Goal: Information Seeking & Learning: Check status

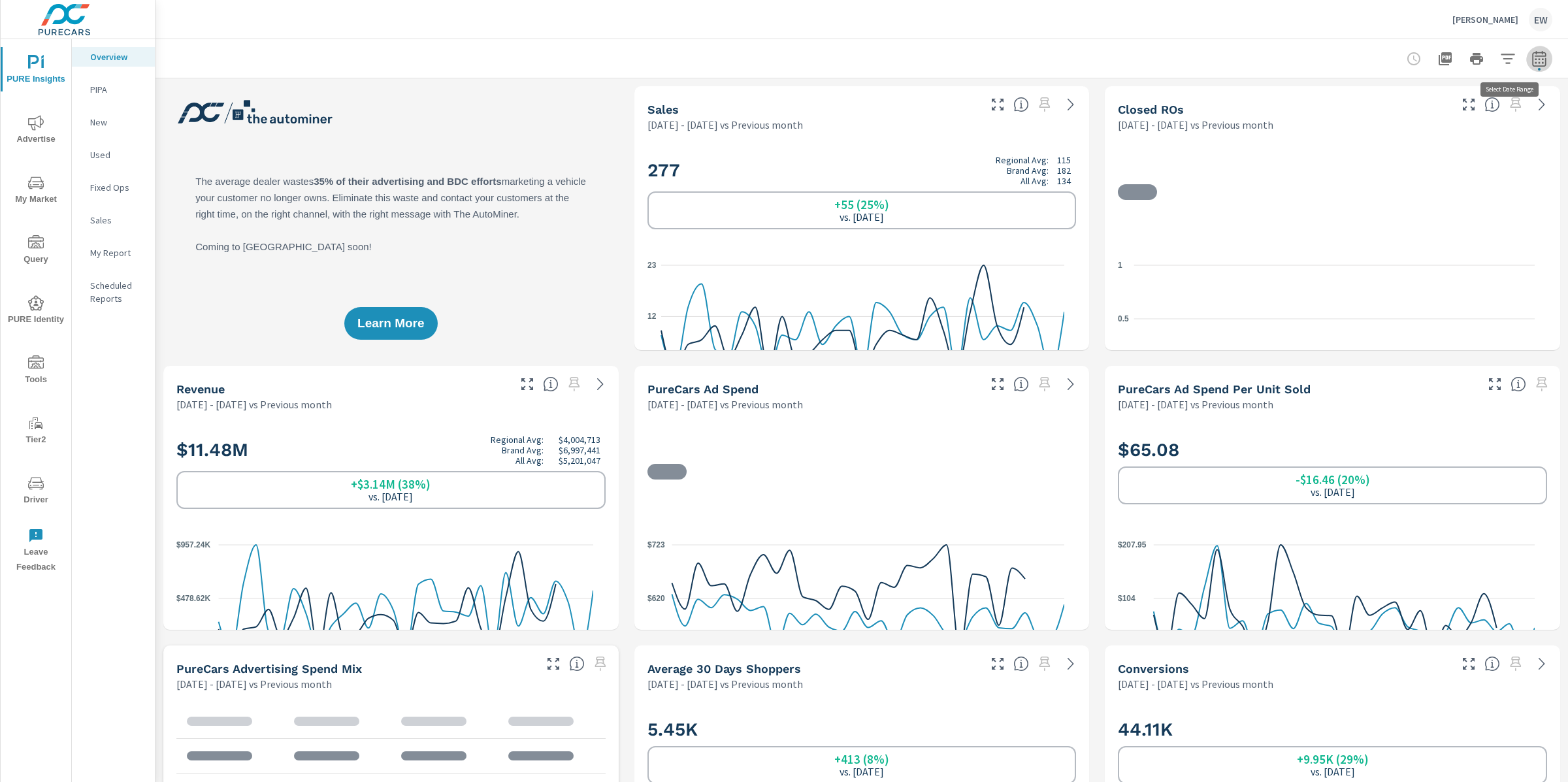
click at [1532, 55] on icon "button" at bounding box center [1538, 58] width 13 height 16
select select "Previous month"
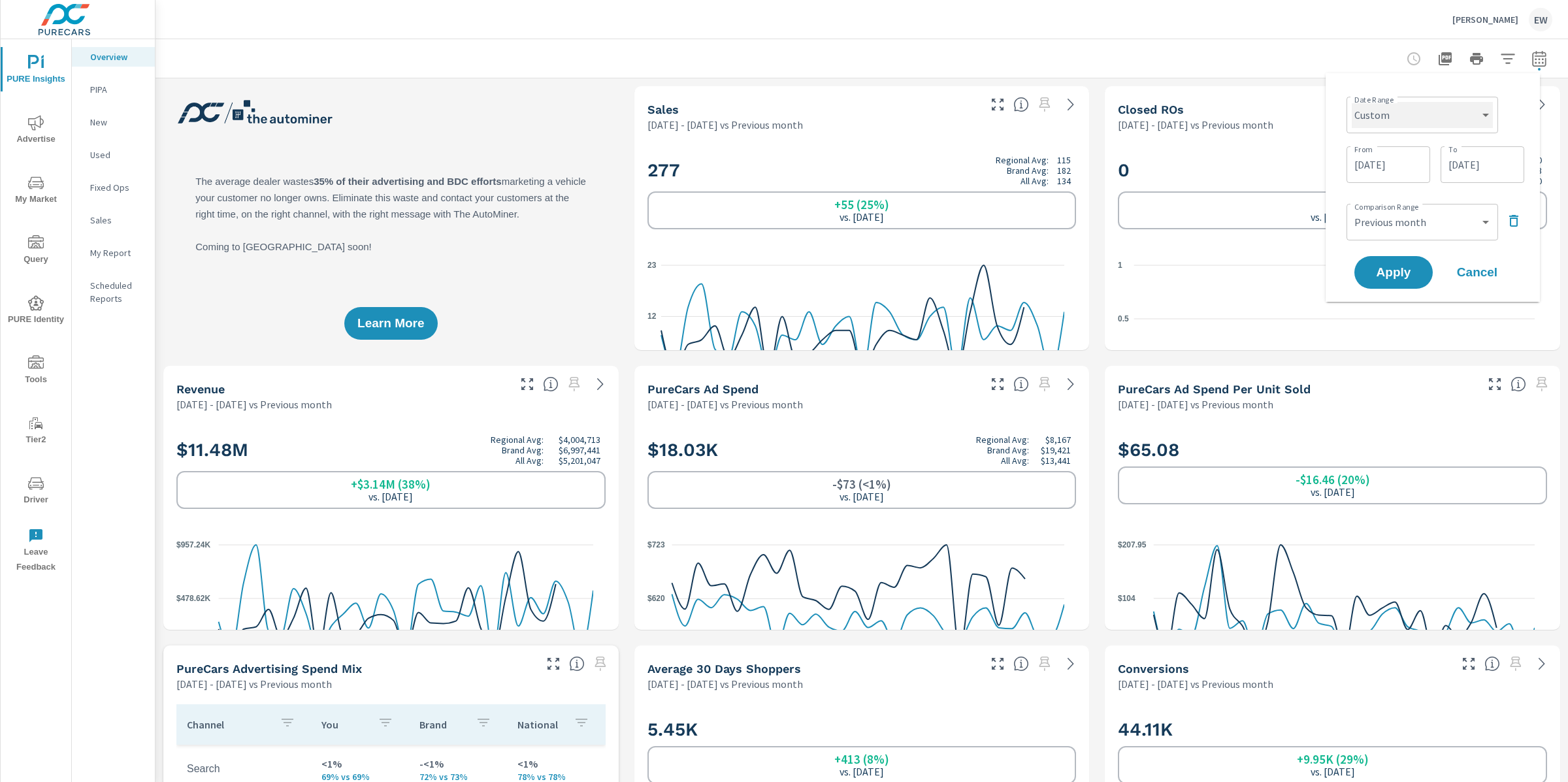
click at [1446, 122] on select "Custom [DATE] Last week Last 7 days Last 14 days Last 30 days Last 45 days Last…" at bounding box center [1422, 114] width 141 height 26
click at [1352, 102] on select "Custom [DATE] Last week Last 7 days Last 14 days Last 30 days Last 45 days Last…" at bounding box center [1422, 114] width 141 height 26
select select "Month to date"
click at [1509, 176] on icon "button" at bounding box center [1508, 172] width 16 height 16
click at [1370, 189] on span "Apply" at bounding box center [1394, 187] width 54 height 13
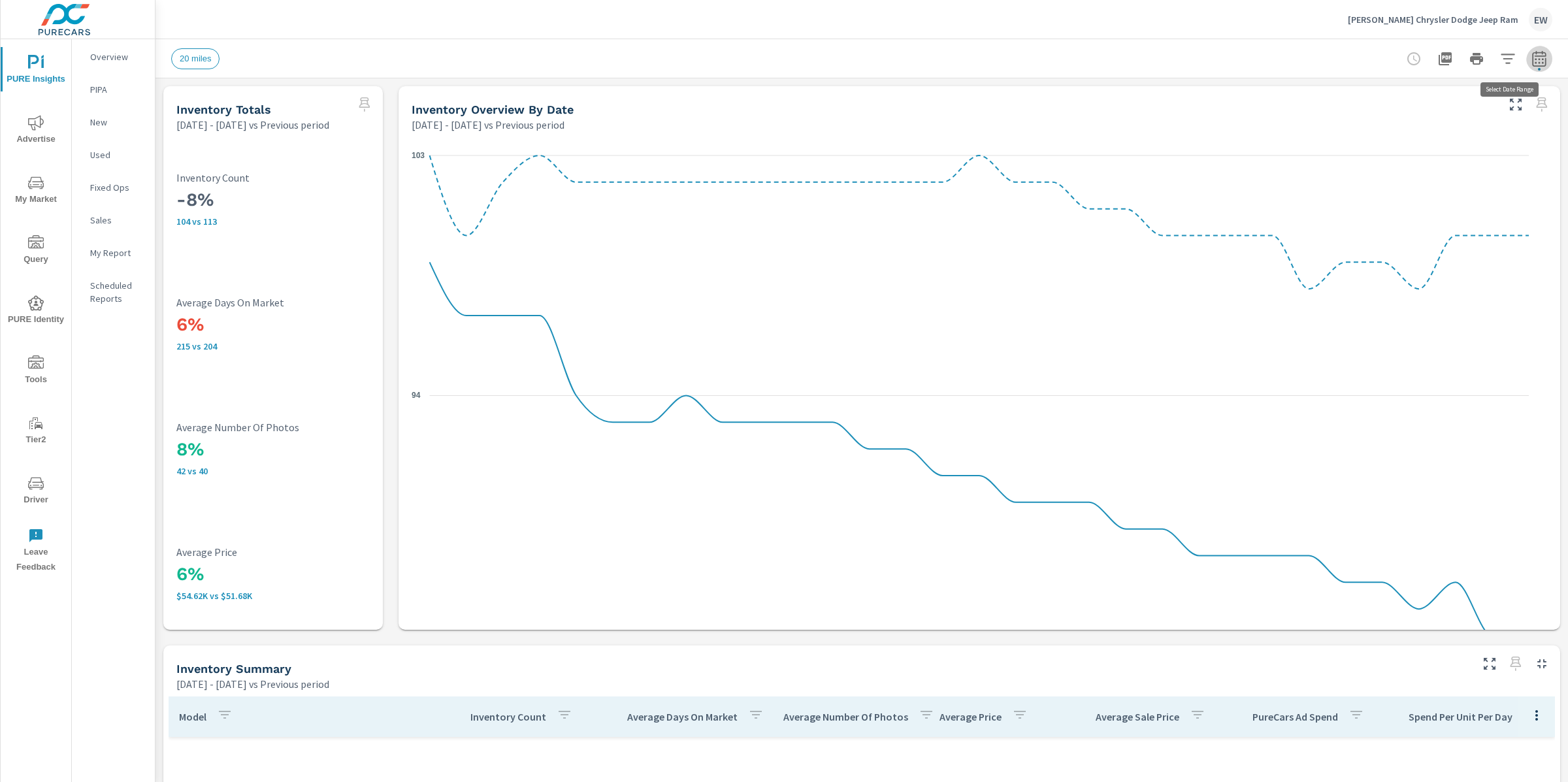
click at [1531, 58] on icon "button" at bounding box center [1538, 58] width 13 height 16
select select "Previous period"
click at [1424, 117] on select "Custom Yesterday Last week Last 7 days Last 14 days Last 30 days Last 45 days L…" at bounding box center [1422, 114] width 141 height 26
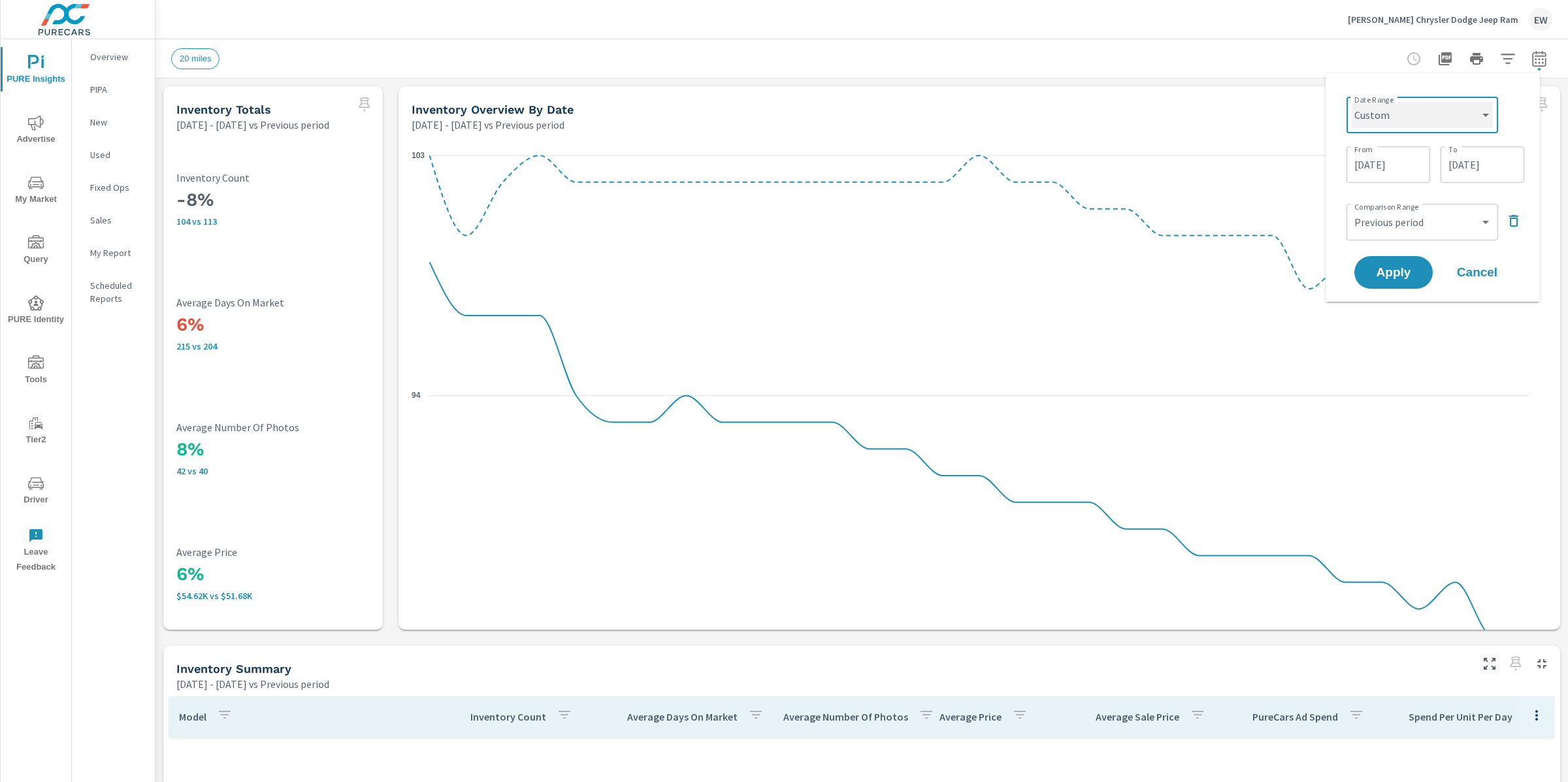
click at [1352, 102] on select "Custom Yesterday Last week Last 7 days Last 14 days Last 30 days Last 45 days L…" at bounding box center [1422, 114] width 141 height 26
select select "Month to date"
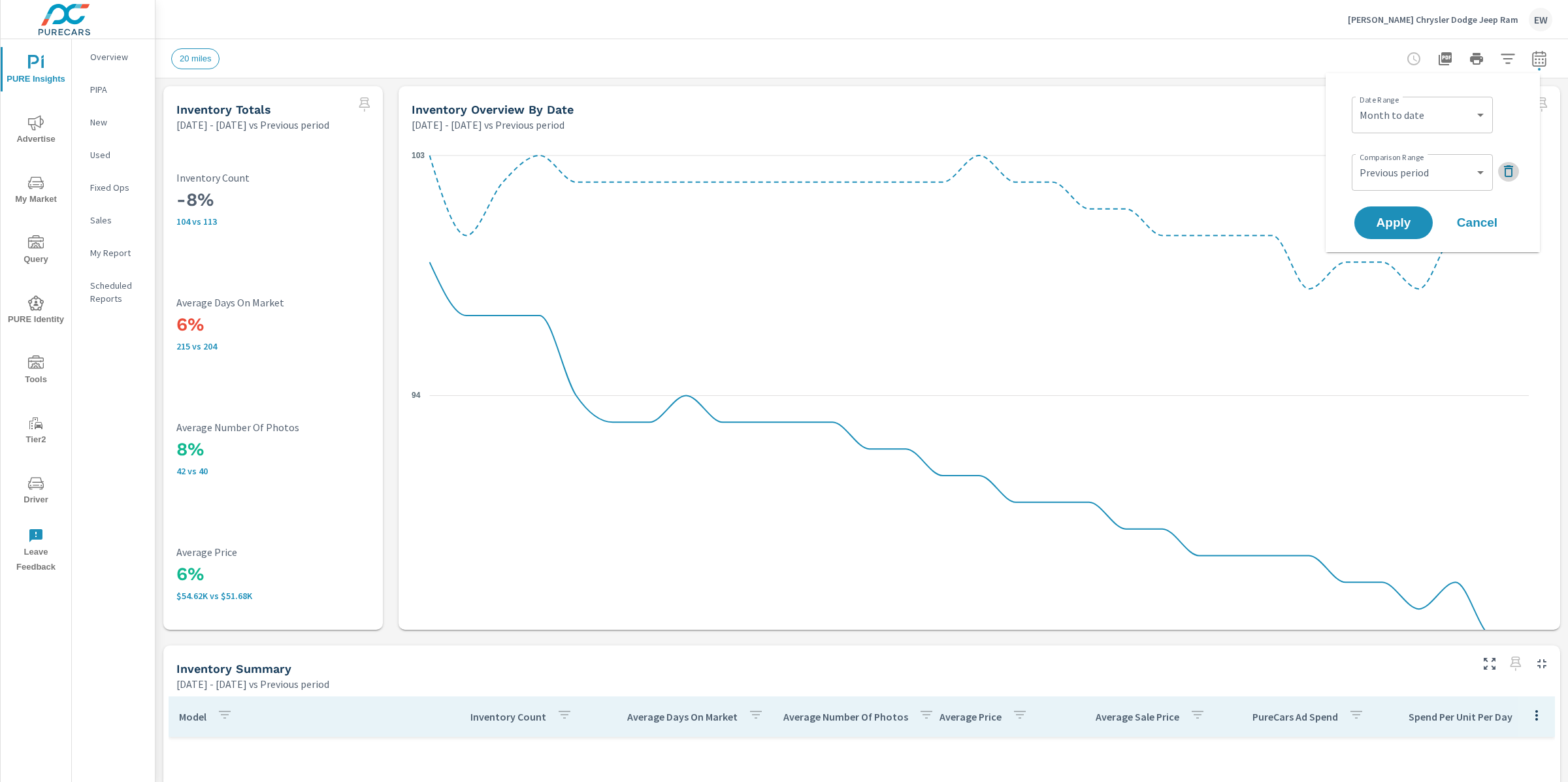
click at [1505, 176] on icon "button" at bounding box center [1508, 171] width 9 height 12
click at [1401, 193] on span "Apply" at bounding box center [1394, 187] width 54 height 13
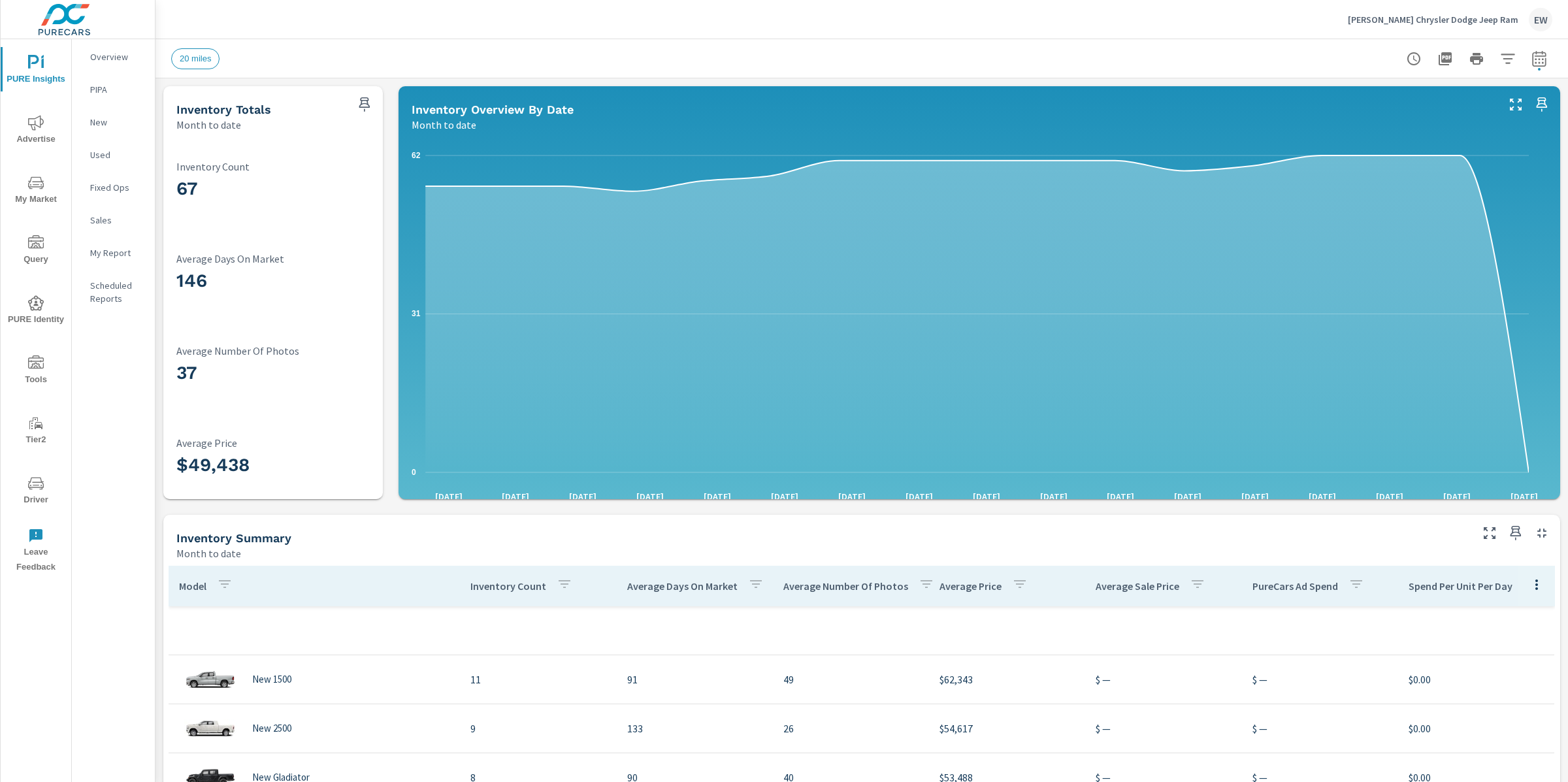
click at [105, 58] on p "Overview" at bounding box center [117, 56] width 55 height 13
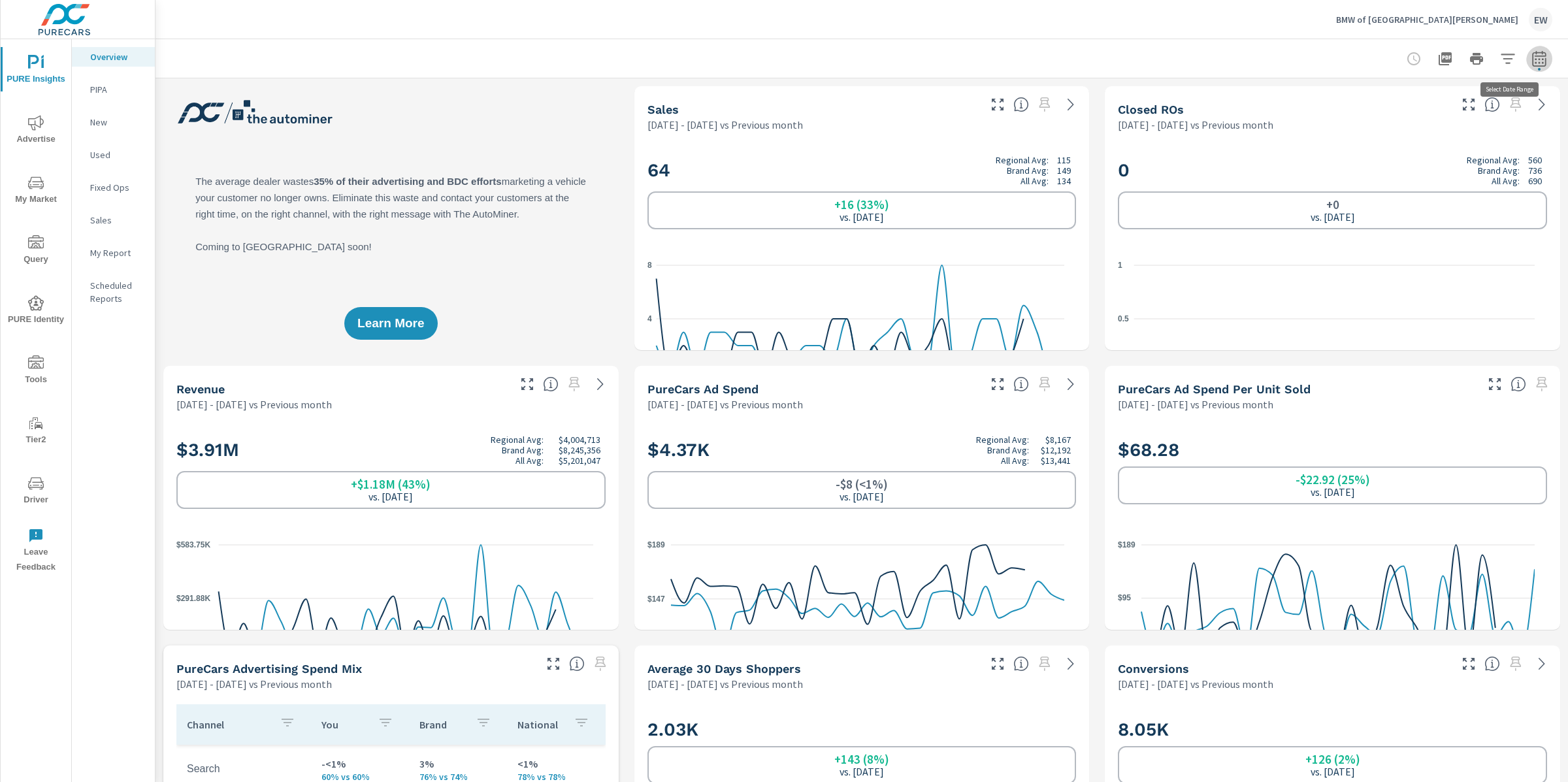
click at [1531, 58] on icon "button" at bounding box center [1539, 59] width 16 height 16
select select "Previous month"
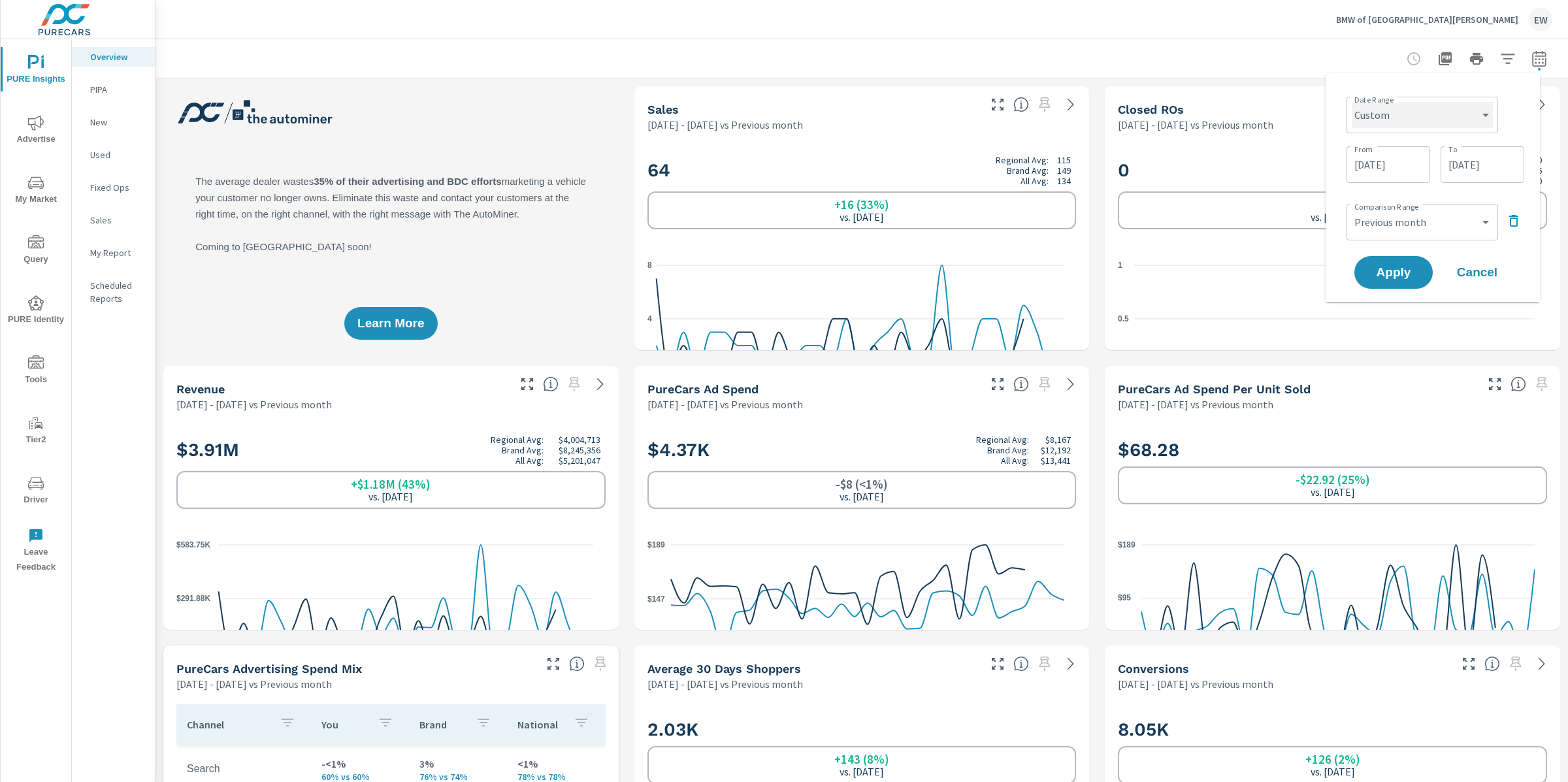
click at [1445, 113] on select "Custom [DATE] Last week Last 7 days Last 14 days Last 30 days Last 45 days Last…" at bounding box center [1422, 114] width 141 height 26
click at [1352, 102] on select "Custom [DATE] Last week Last 7 days Last 14 days Last 30 days Last 45 days Last…" at bounding box center [1422, 114] width 141 height 26
select select "Month to date"
click at [1508, 176] on icon "button" at bounding box center [1508, 172] width 16 height 16
click at [1402, 193] on span "Apply" at bounding box center [1394, 187] width 54 height 13
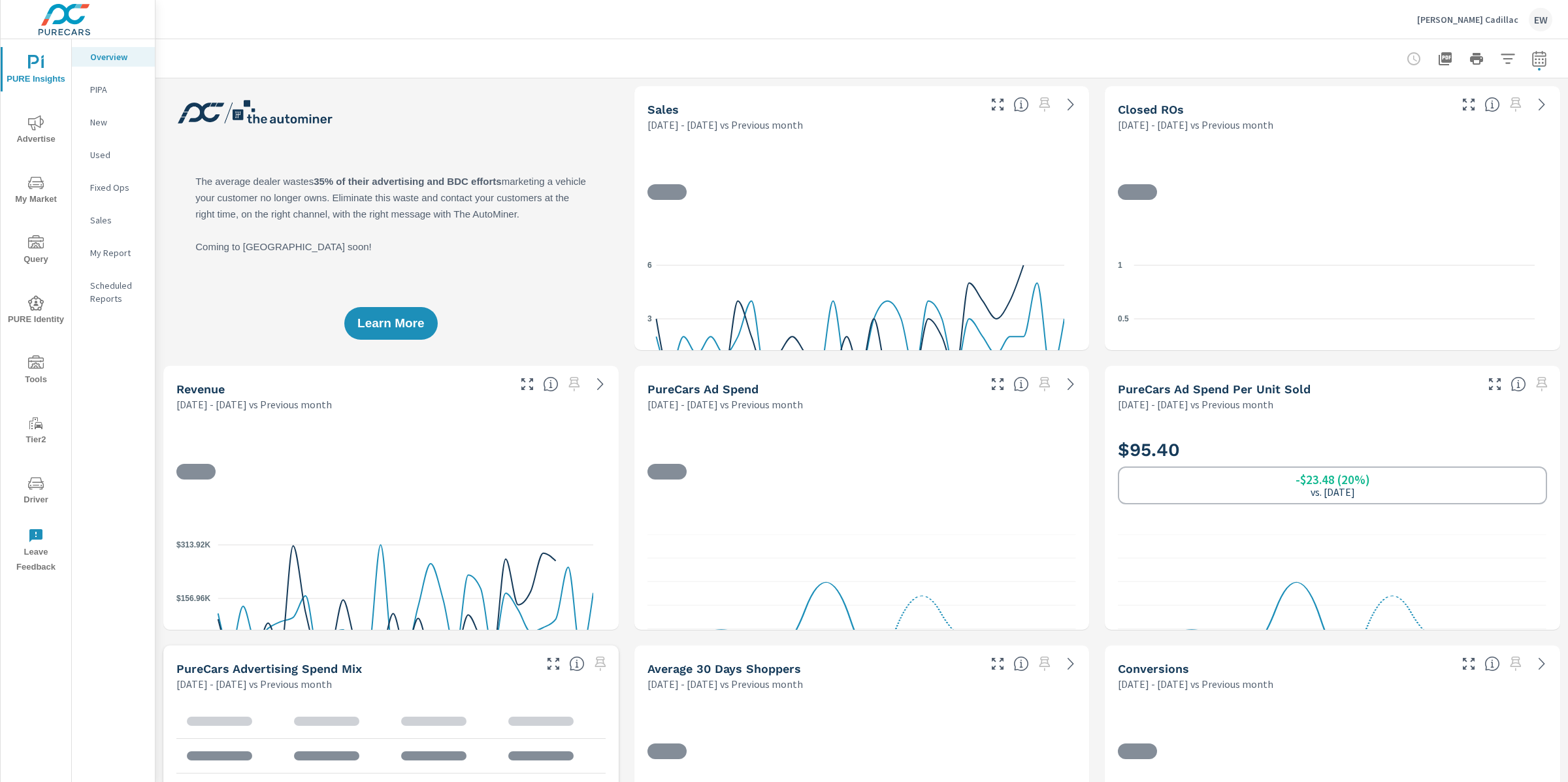
click at [1531, 55] on icon "button" at bounding box center [1538, 58] width 13 height 16
select select "Previous month"
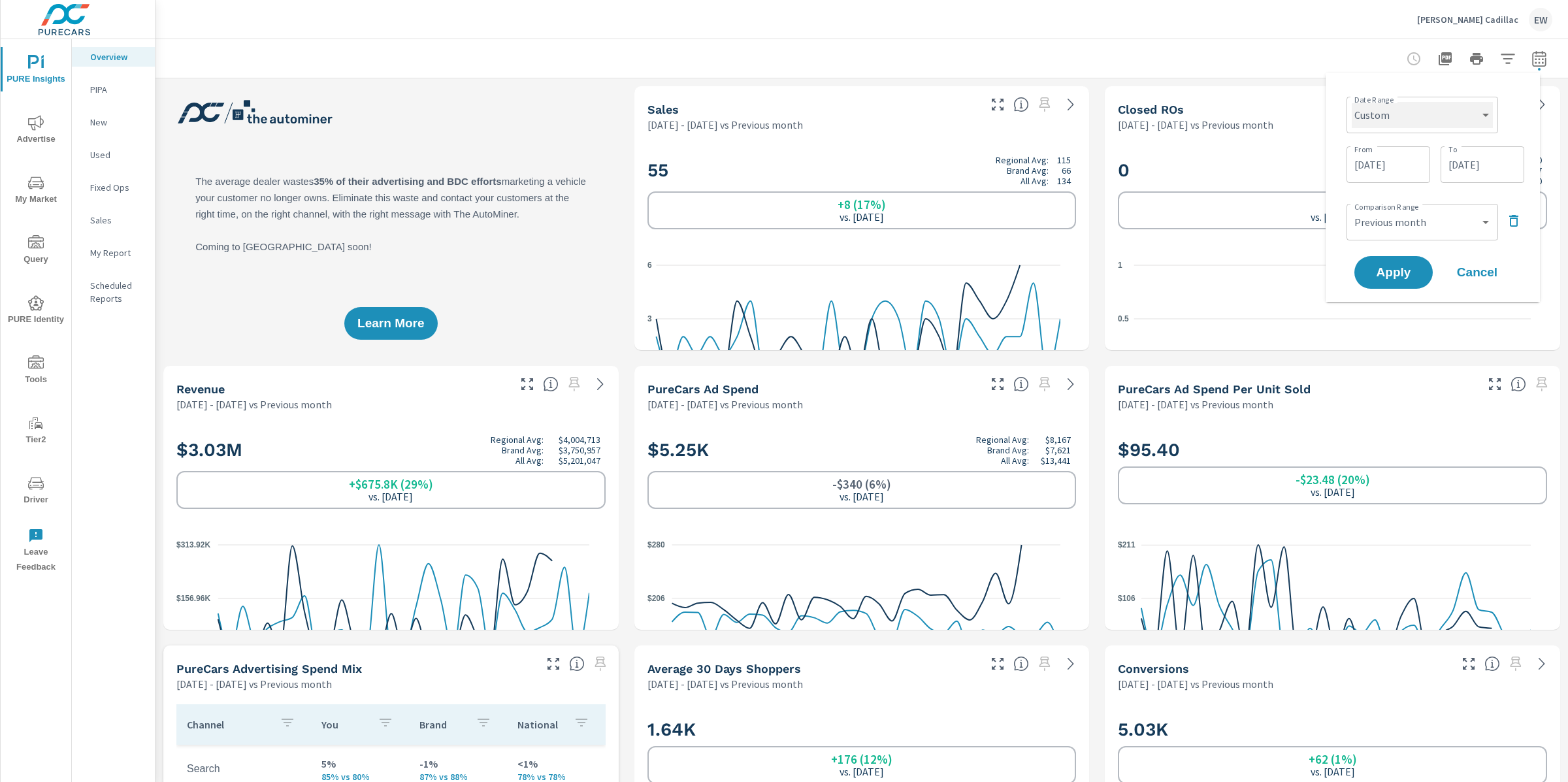
click at [1428, 117] on select "Custom Yesterday Last week Last 7 days Last 14 days Last 30 days Last 45 days L…" at bounding box center [1422, 114] width 141 height 26
click at [1352, 102] on select "Custom Yesterday Last week Last 7 days Last 14 days Last 30 days Last 45 days L…" at bounding box center [1422, 114] width 141 height 26
select select "Month to date"
click at [1506, 177] on icon "button" at bounding box center [1508, 172] width 16 height 16
click at [1374, 189] on span "Apply" at bounding box center [1394, 187] width 54 height 13
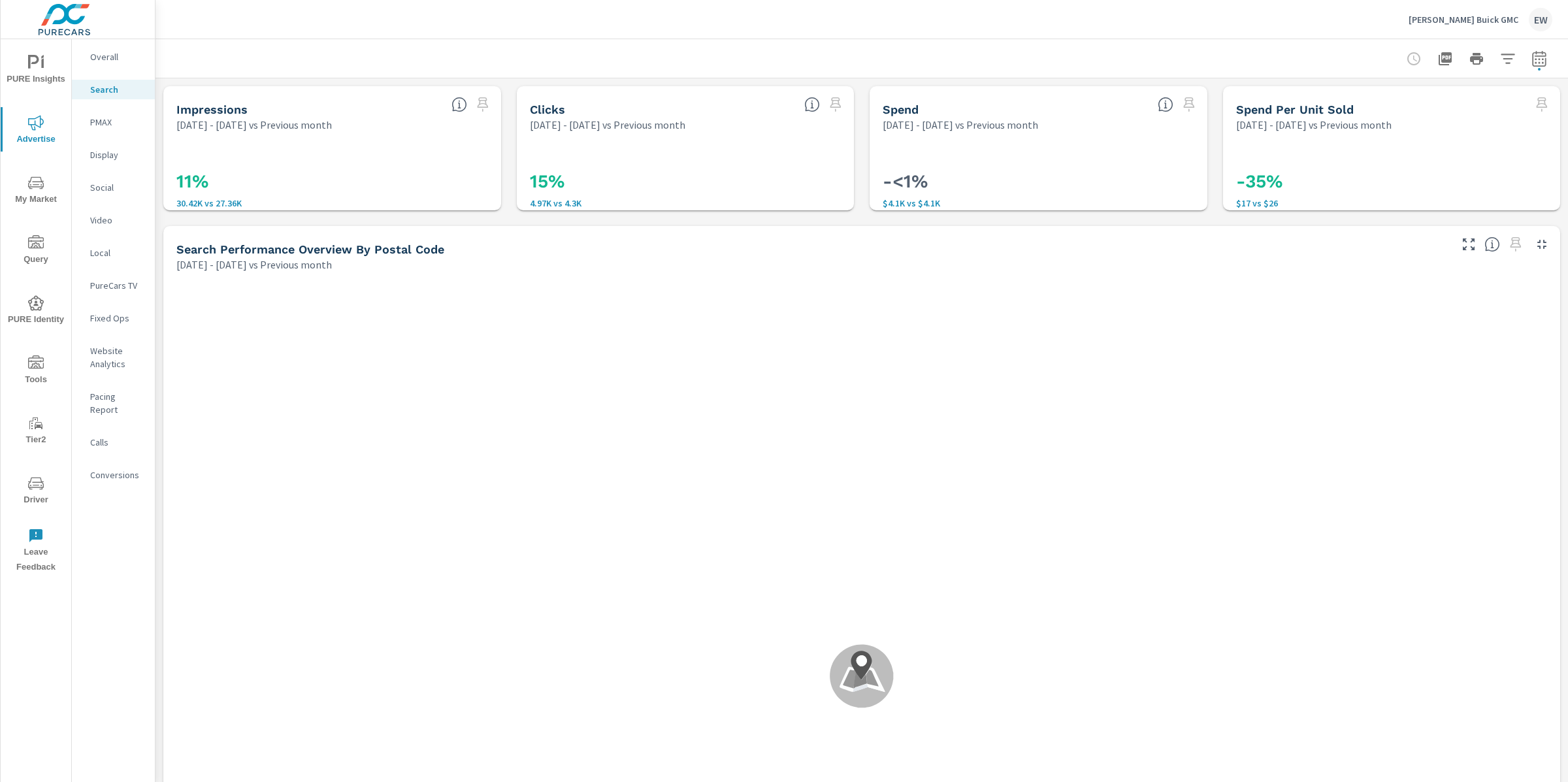
scroll to position [717, 0]
click at [110, 62] on p "Overall" at bounding box center [117, 56] width 55 height 13
